Goal: Contribute content: Contribute content

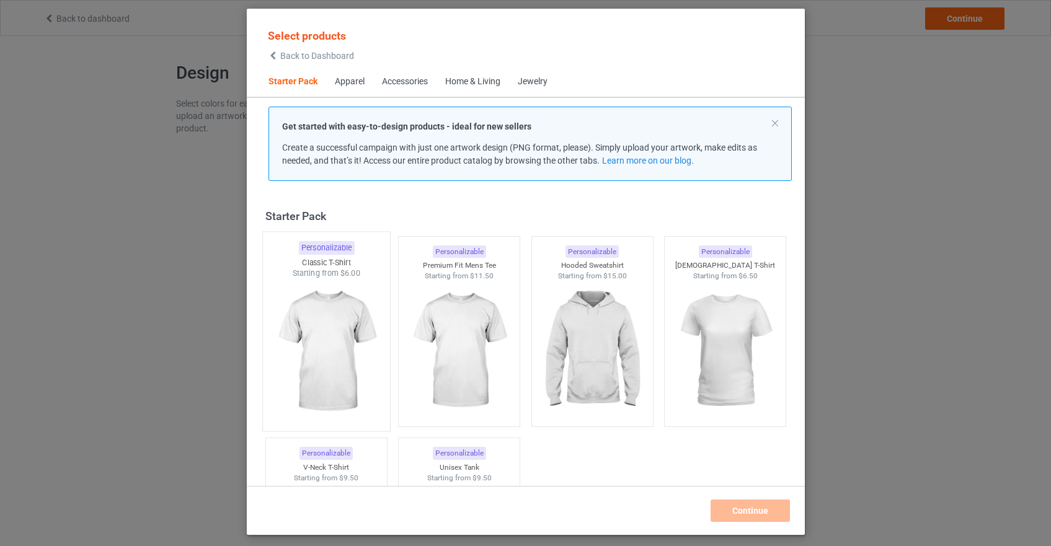
click at [335, 316] on img at bounding box center [326, 352] width 117 height 146
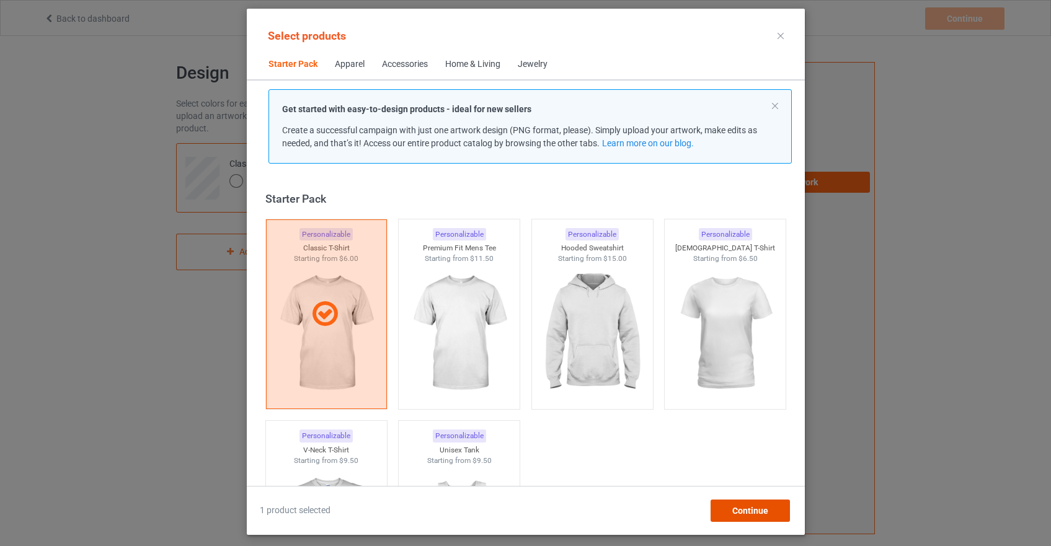
click at [729, 509] on div "Continue" at bounding box center [749, 511] width 79 height 22
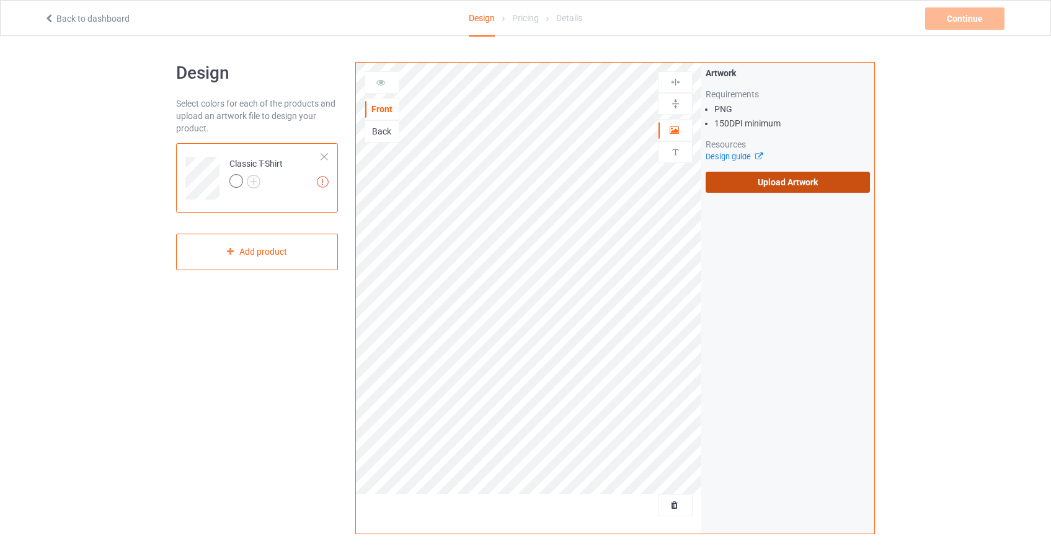
click at [765, 185] on label "Upload Artwork" at bounding box center [788, 182] width 164 height 21
click at [0, 0] on input "Upload Artwork" at bounding box center [0, 0] width 0 height 0
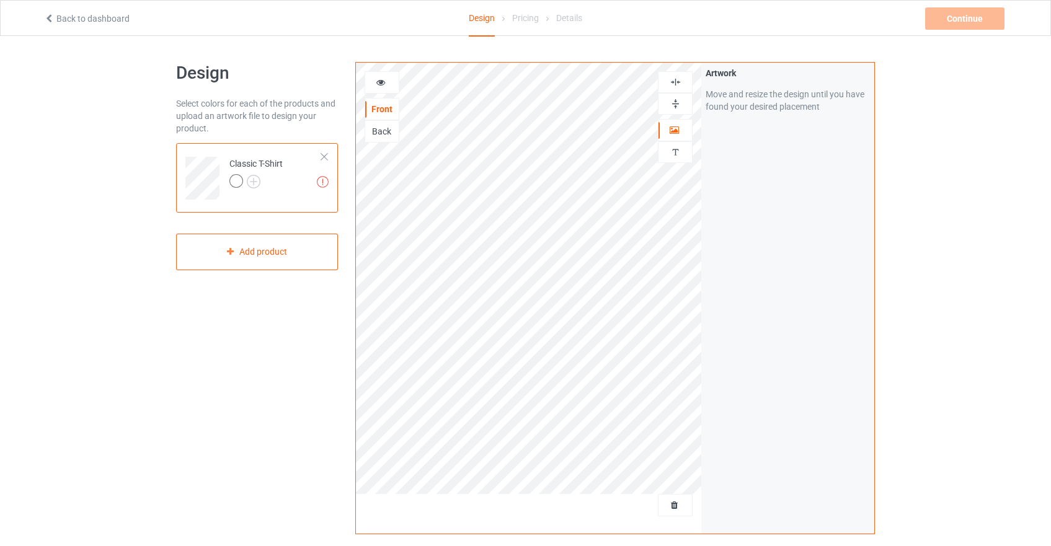
click at [752, 259] on div "Artwork Move and resize the design until you have found your desired placement" at bounding box center [787, 298] width 173 height 471
click at [675, 80] on img at bounding box center [676, 82] width 12 height 12
click at [672, 101] on img at bounding box center [676, 104] width 12 height 12
click at [240, 183] on div at bounding box center [236, 181] width 14 height 14
click at [258, 182] on img at bounding box center [254, 182] width 14 height 14
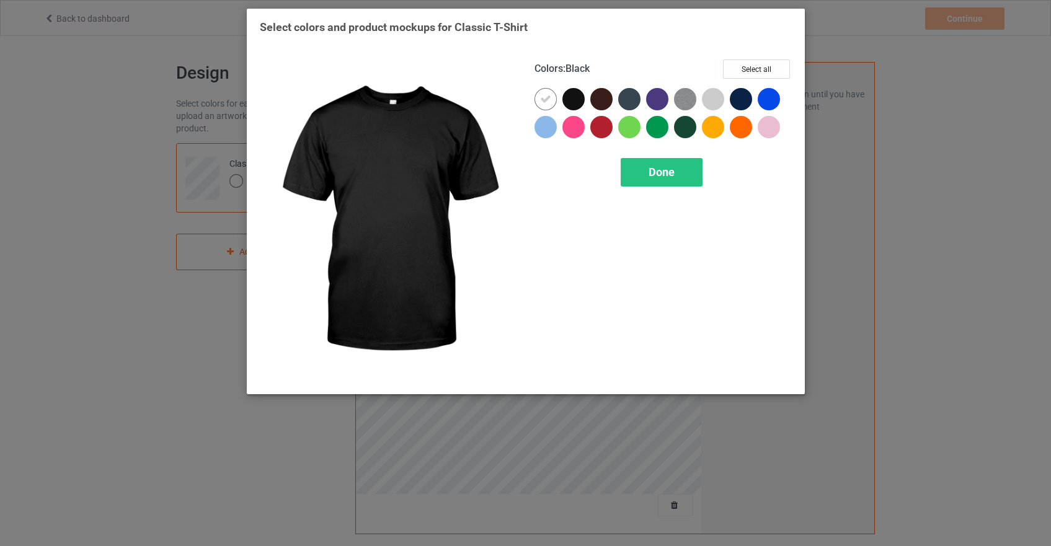
click at [573, 100] on div at bounding box center [573, 99] width 22 height 22
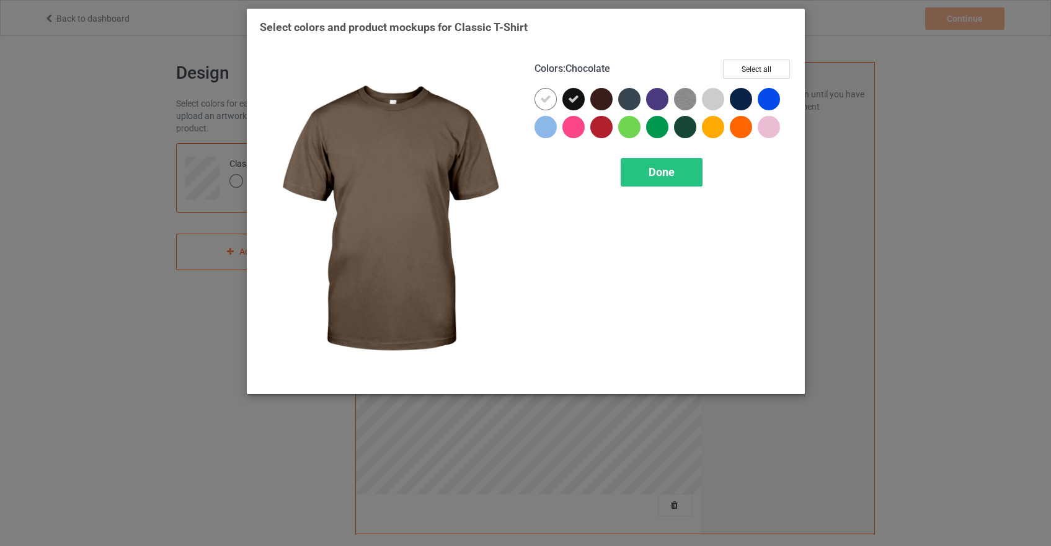
click at [603, 100] on div at bounding box center [601, 99] width 22 height 22
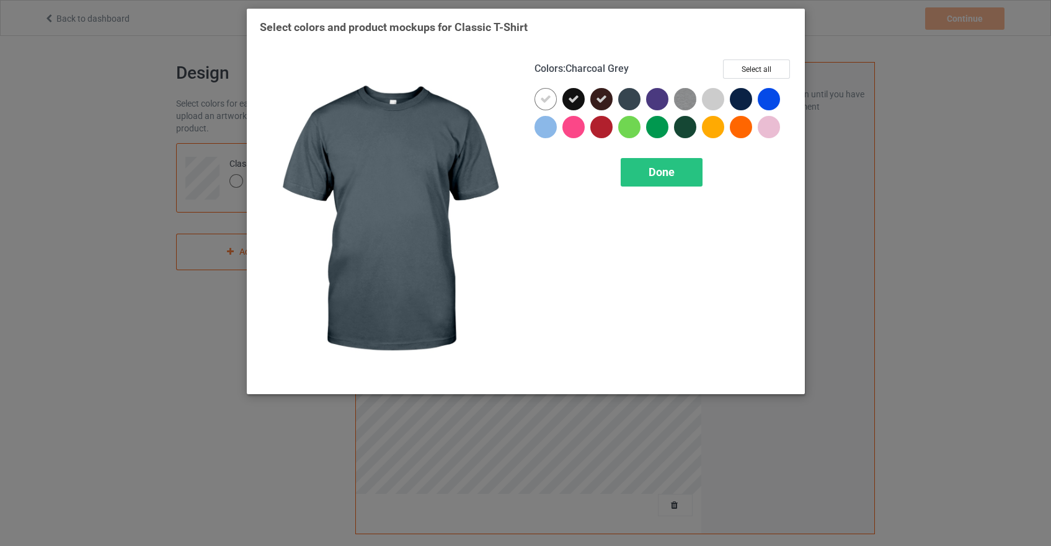
click at [629, 100] on div at bounding box center [629, 99] width 22 height 22
click at [632, 100] on icon at bounding box center [629, 99] width 11 height 11
click at [624, 102] on div at bounding box center [629, 99] width 22 height 22
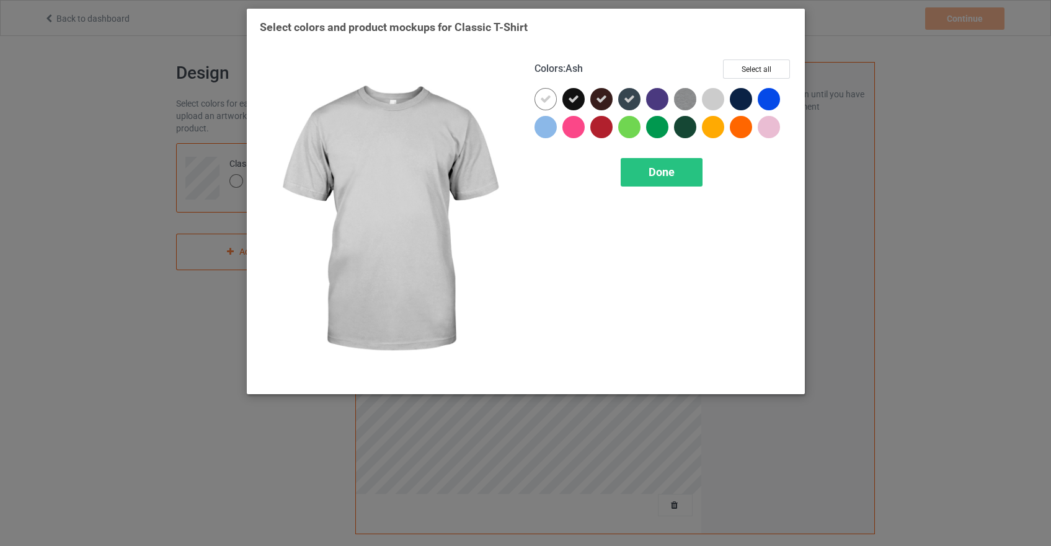
click at [710, 102] on div at bounding box center [713, 99] width 22 height 22
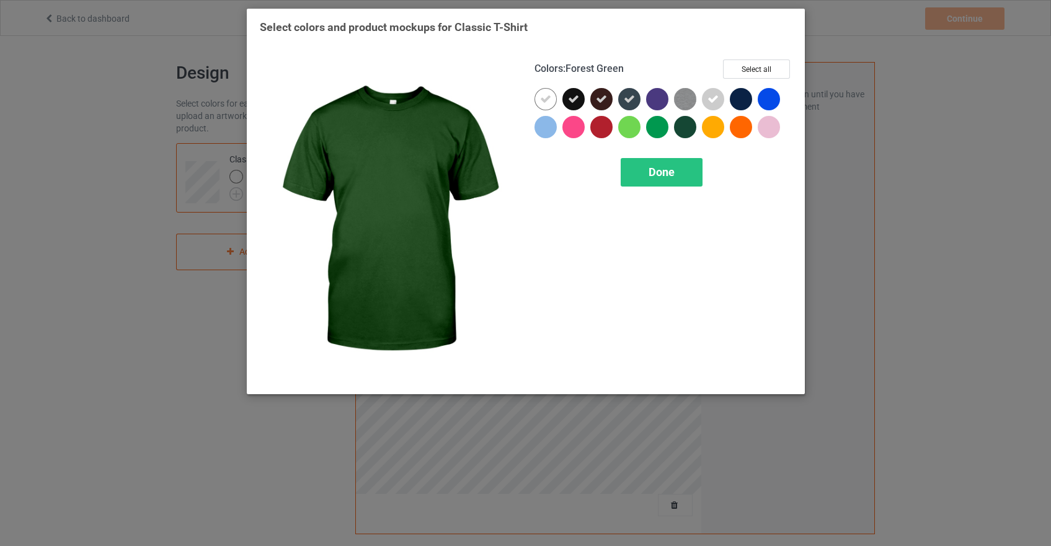
click at [684, 124] on div at bounding box center [685, 127] width 22 height 22
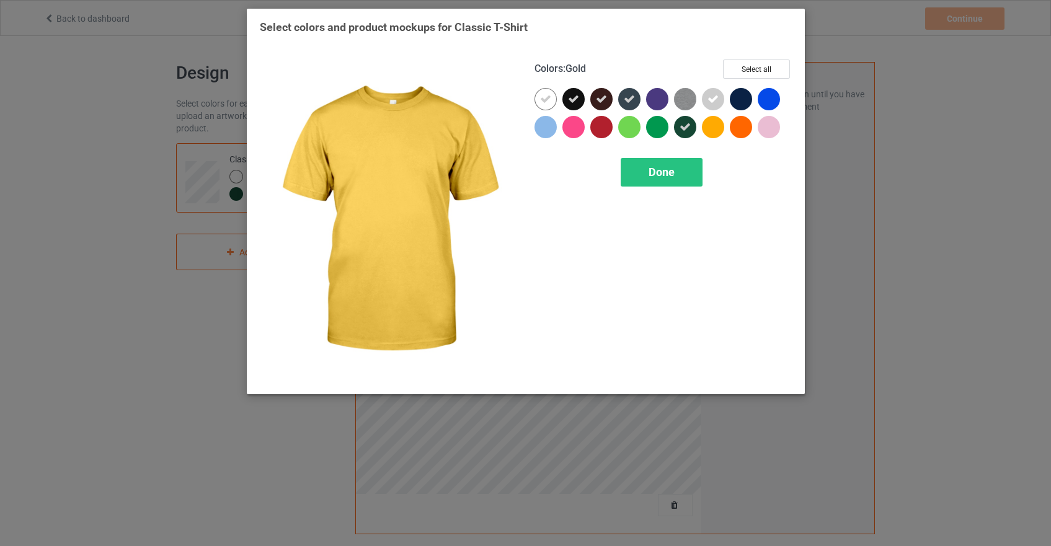
click at [715, 130] on div at bounding box center [713, 127] width 22 height 22
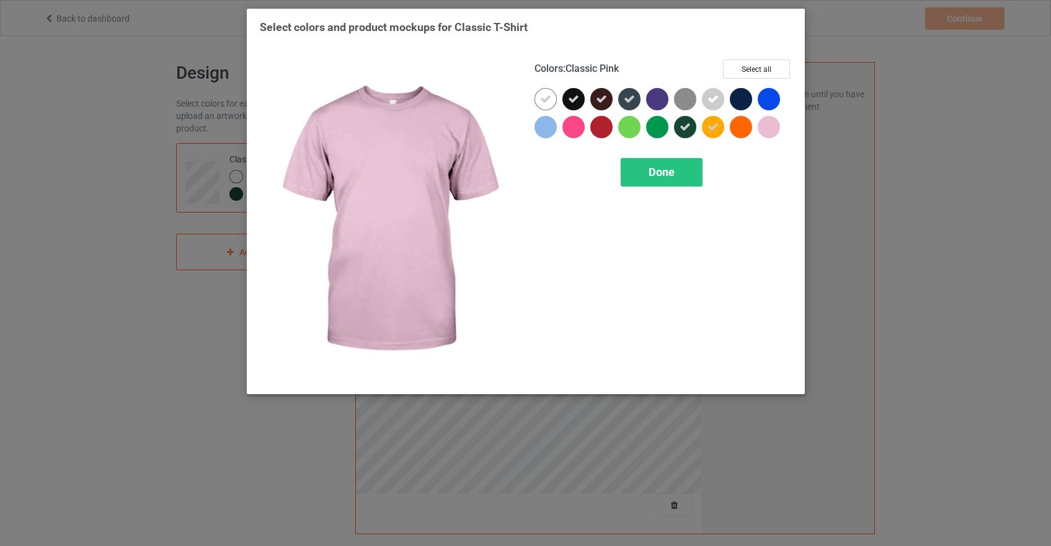
click at [769, 131] on div at bounding box center [769, 127] width 22 height 22
click at [769, 131] on icon at bounding box center [768, 127] width 11 height 11
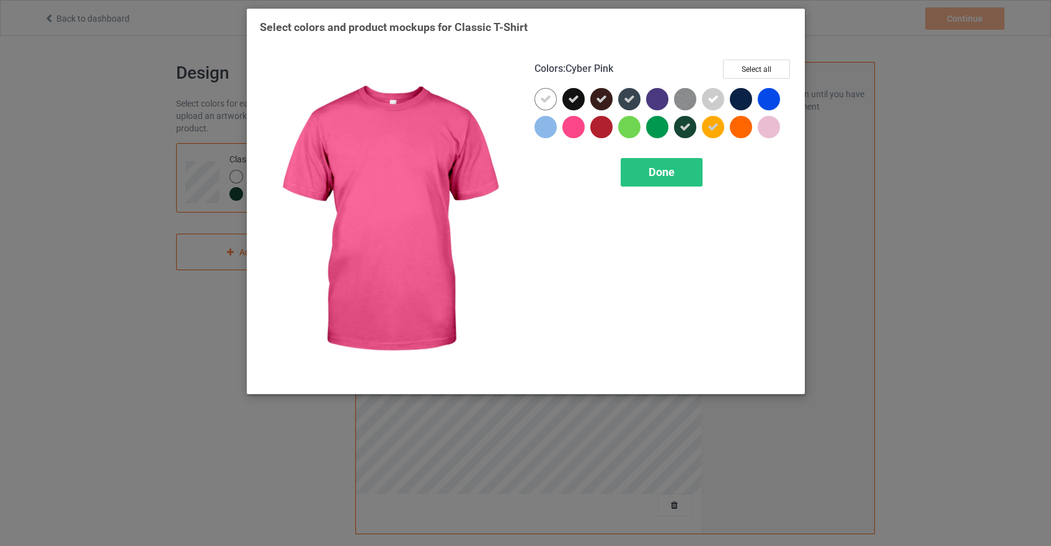
click at [578, 131] on div at bounding box center [573, 127] width 22 height 22
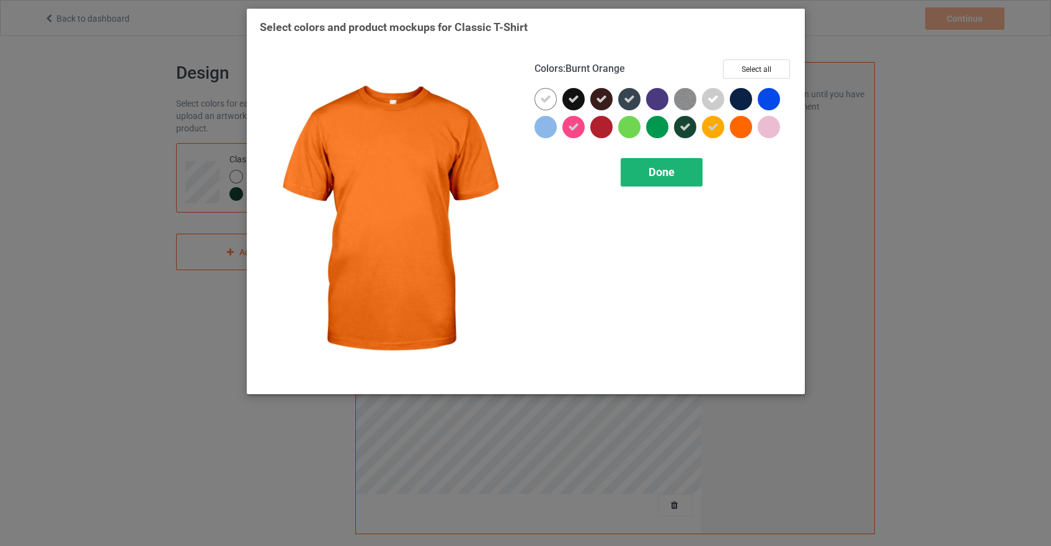
click at [666, 177] on span "Done" at bounding box center [661, 172] width 26 height 13
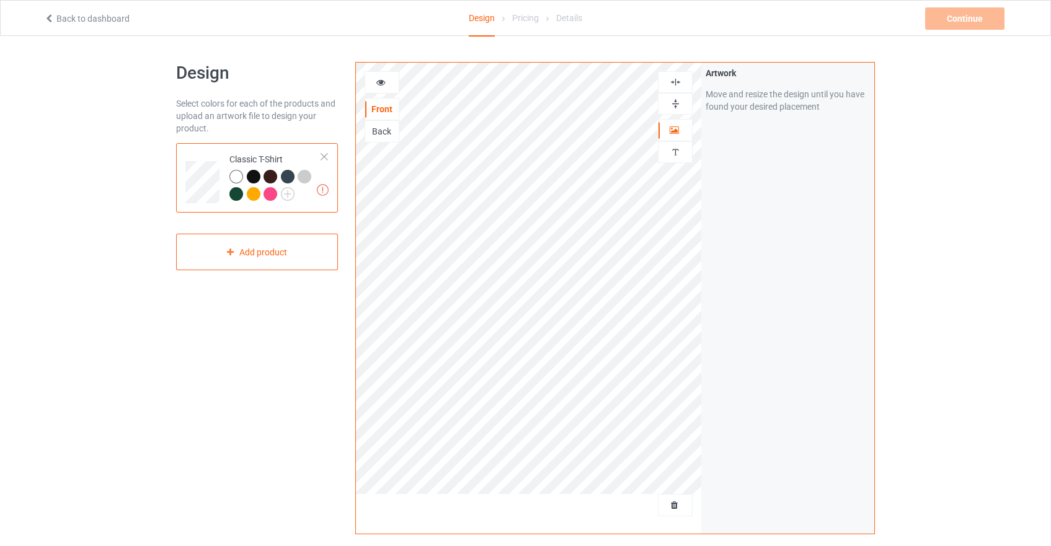
click at [387, 130] on div "Back" at bounding box center [381, 131] width 33 height 12
